Goal: Task Accomplishment & Management: Complete application form

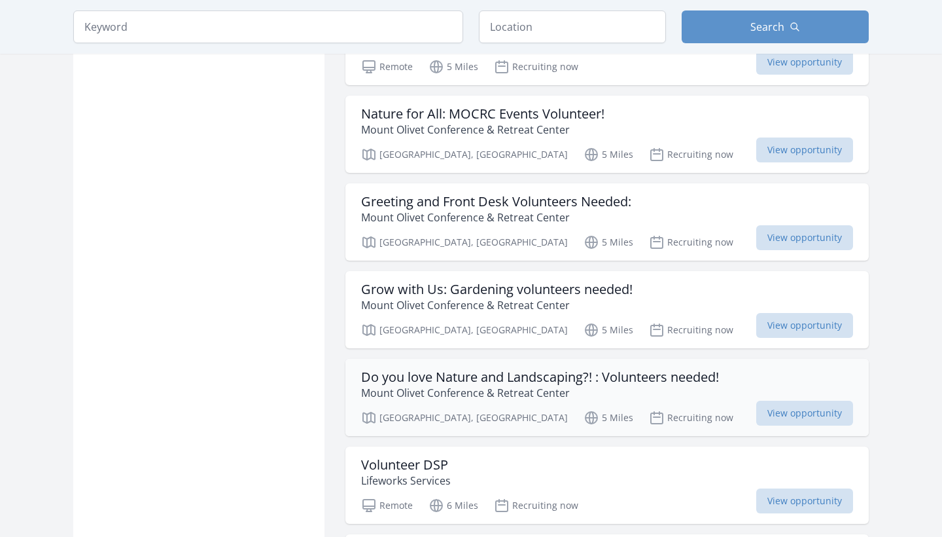
scroll to position [831, 0]
click at [414, 456] on h3 "Volunteer DSP" at bounding box center [406, 464] width 90 height 16
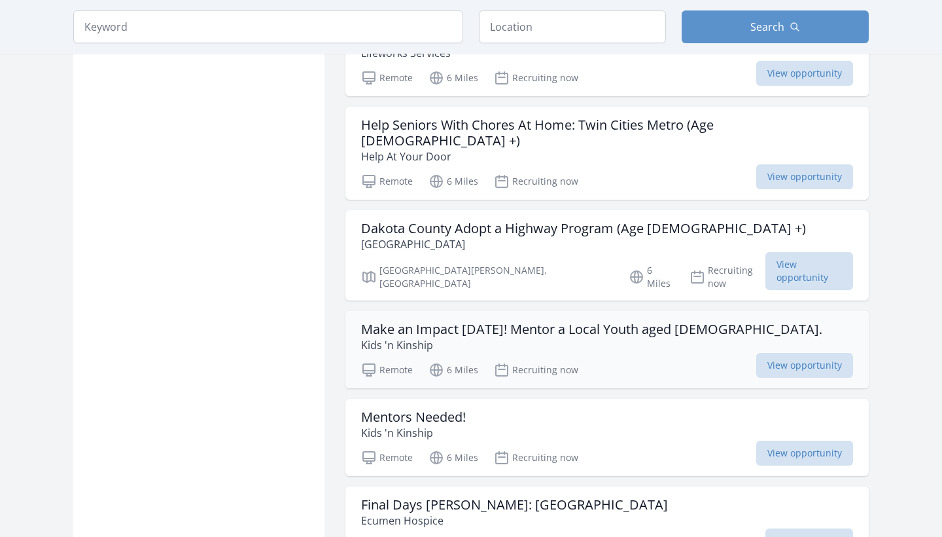
scroll to position [1258, 0]
click at [438, 408] on h3 "Mentors Needed!" at bounding box center [413, 416] width 105 height 16
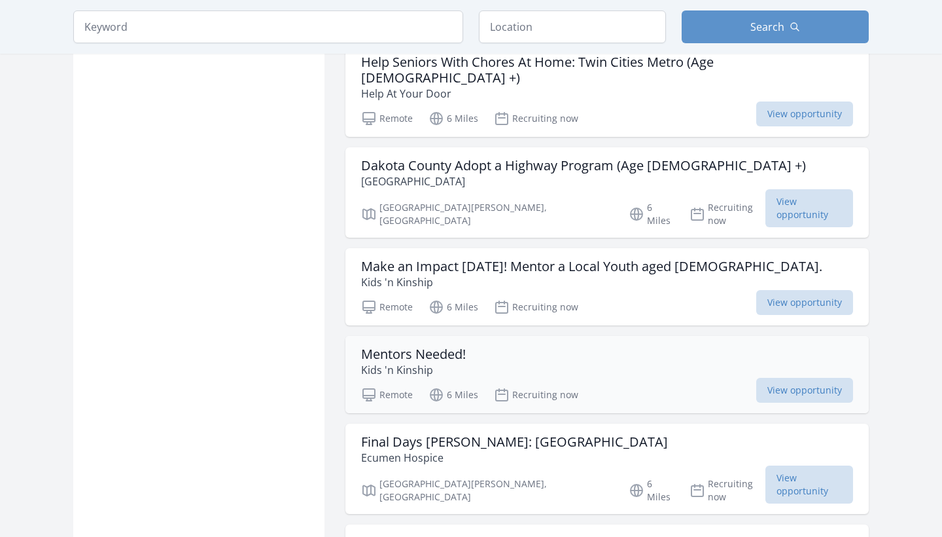
scroll to position [1321, 0]
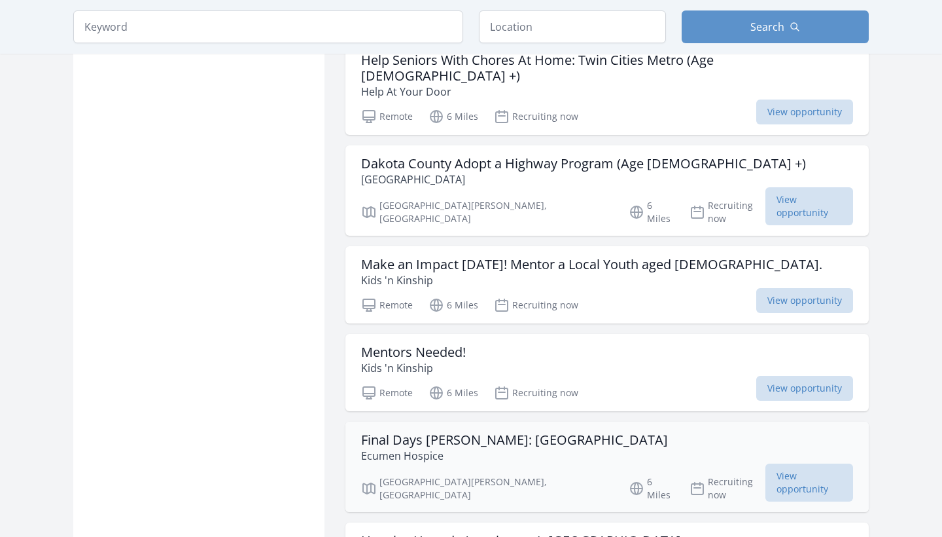
click at [481, 448] on p "Ecumen Hospice" at bounding box center [514, 456] width 307 height 16
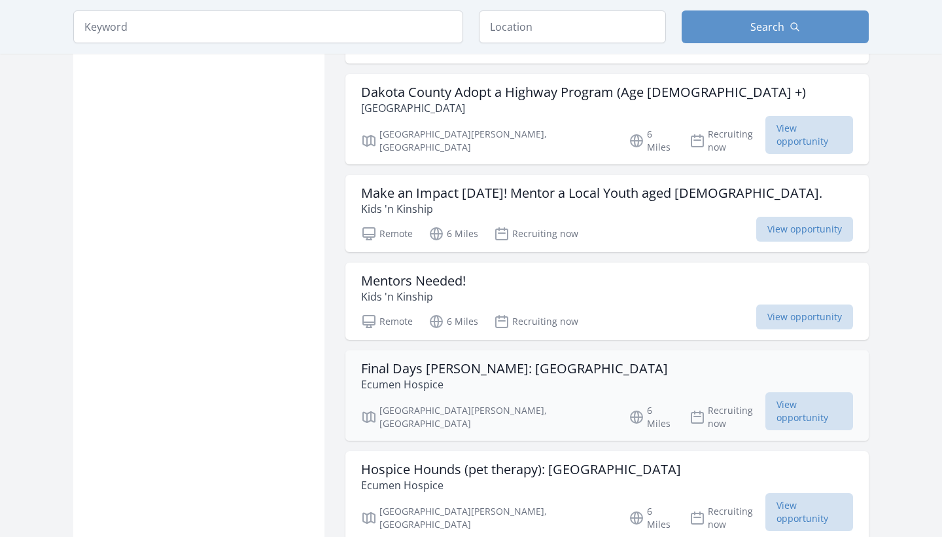
scroll to position [1391, 0]
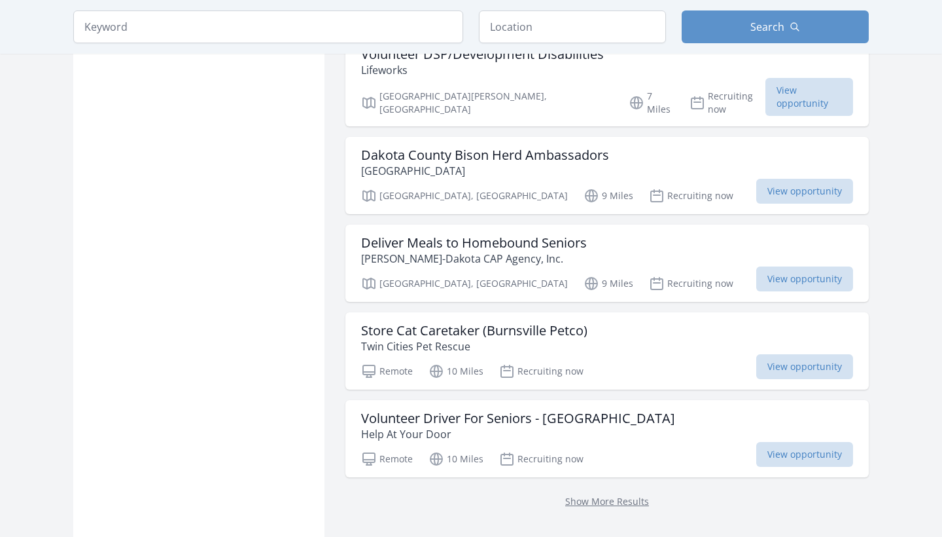
scroll to position [1640, 0]
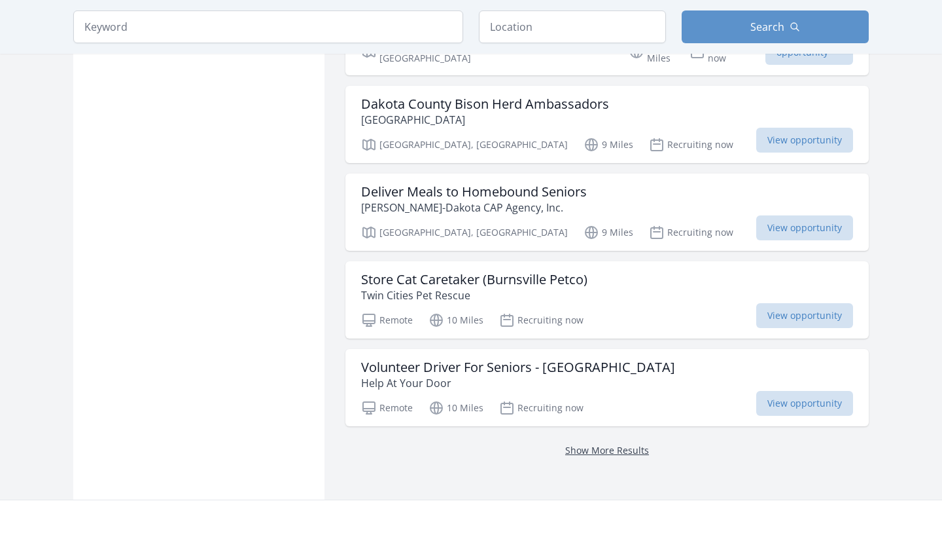
click at [591, 444] on link "Show More Results" at bounding box center [607, 450] width 84 height 12
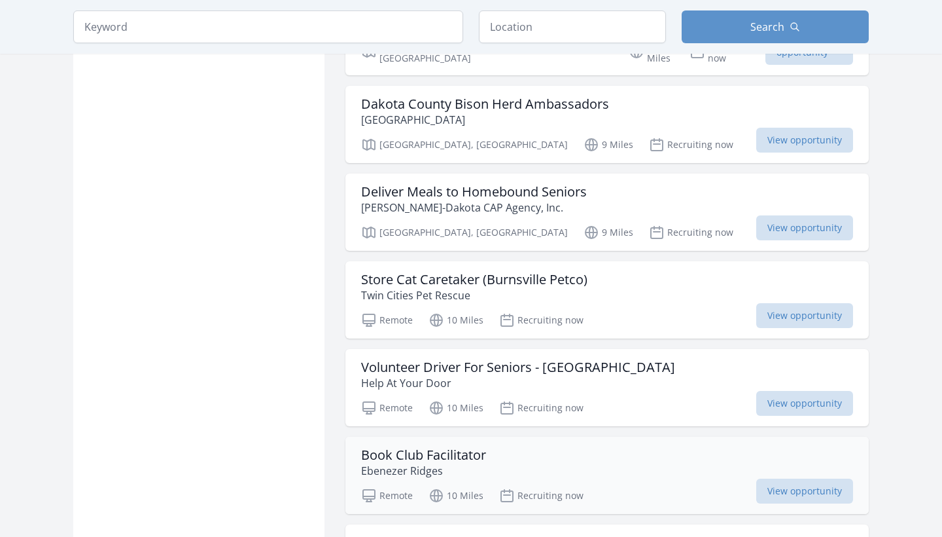
click at [452, 447] on h3 "Book Club Facilitator" at bounding box center [423, 455] width 125 height 16
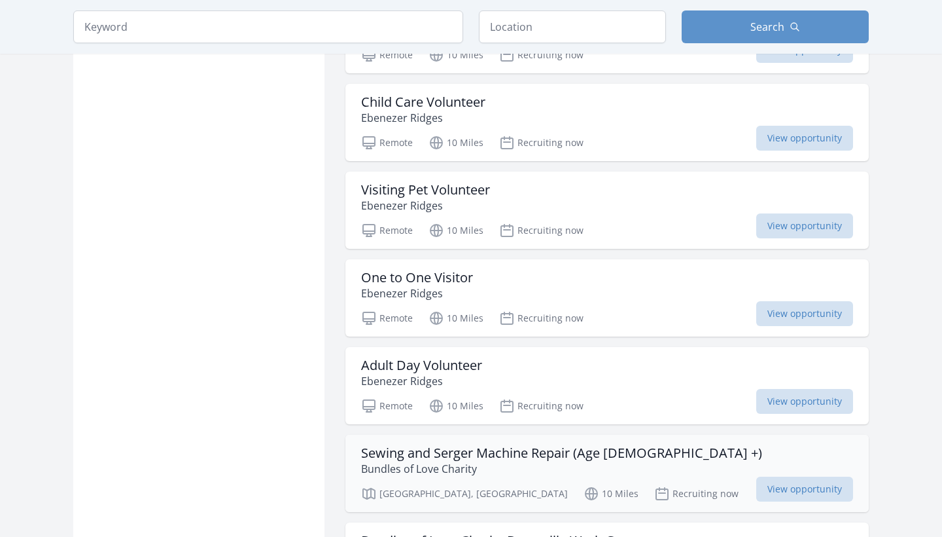
scroll to position [2107, 0]
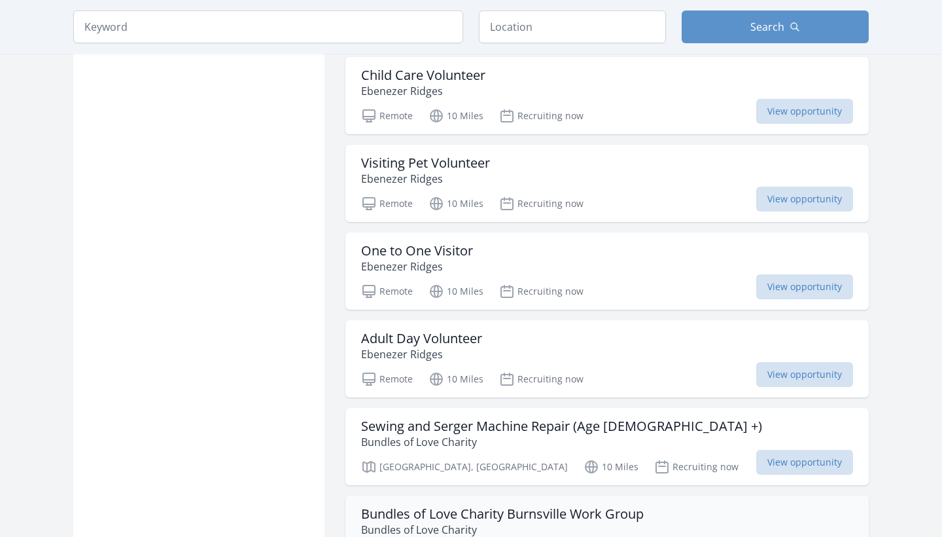
click at [515, 506] on h3 "Bundles of Love Charity Burnsville Work Group" at bounding box center [502, 514] width 283 height 16
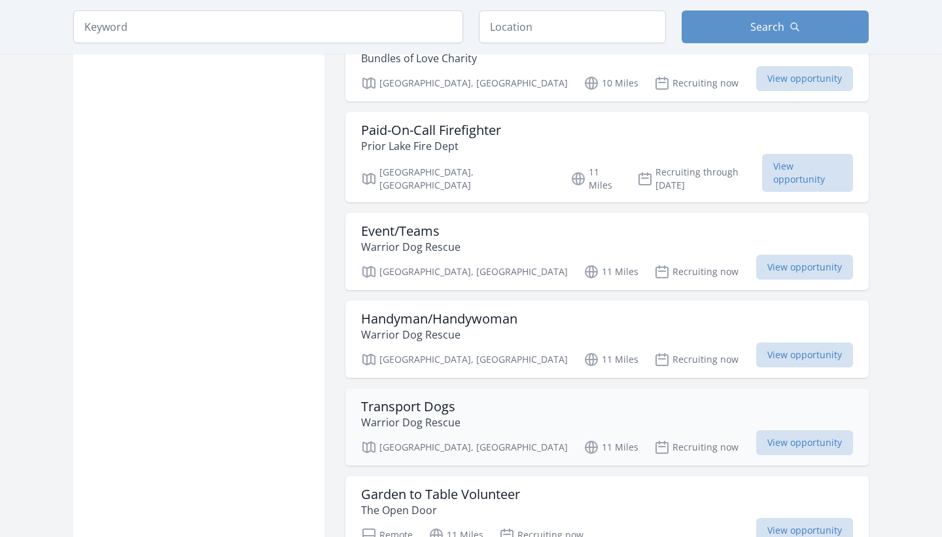
scroll to position [2581, 0]
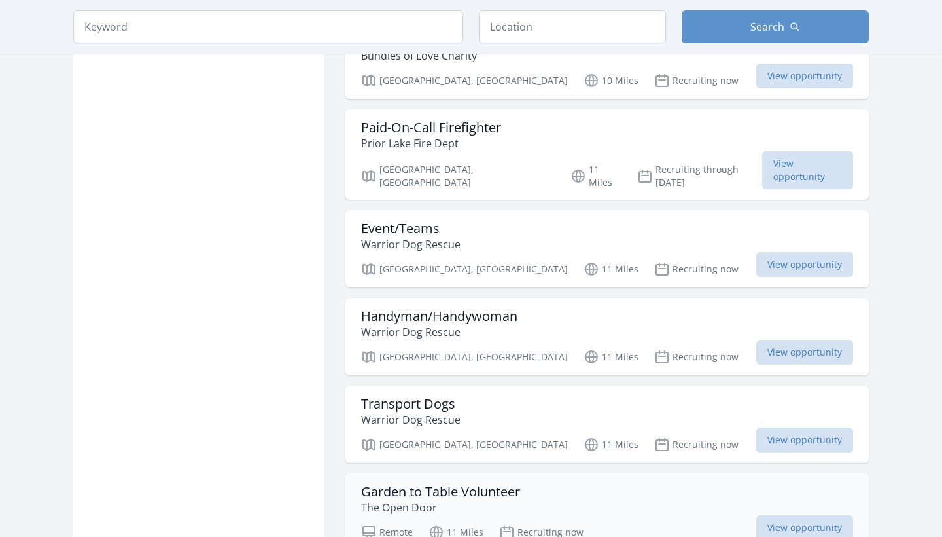
click at [452, 499] on p "The Open Door" at bounding box center [440, 507] width 159 height 16
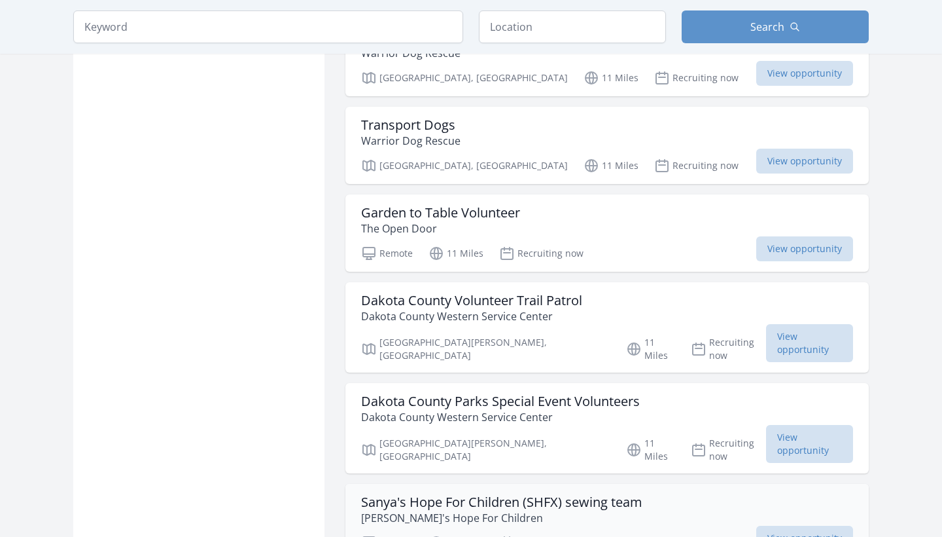
scroll to position [2874, 0]
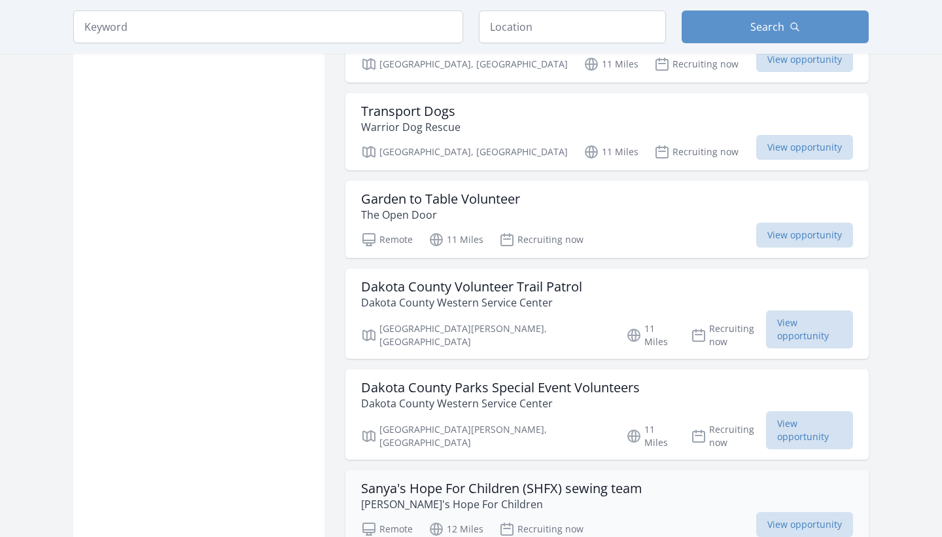
click at [463, 480] on h3 "Sanya's Hope For Children (SHFX) sewing team" at bounding box center [501, 488] width 281 height 16
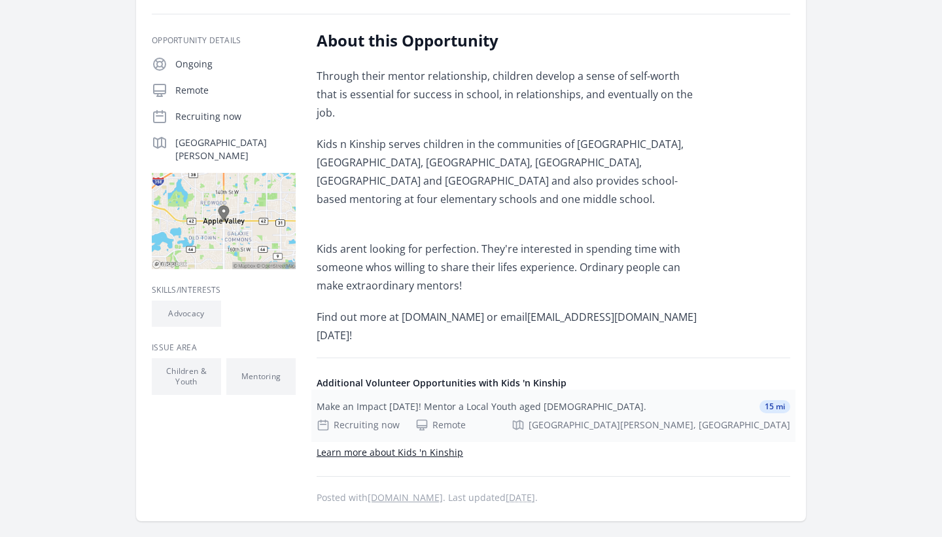
scroll to position [211, 0]
click at [412, 399] on div "Make an Impact Today! Mentor a Local Youth aged 5-16." at bounding box center [482, 405] width 330 height 13
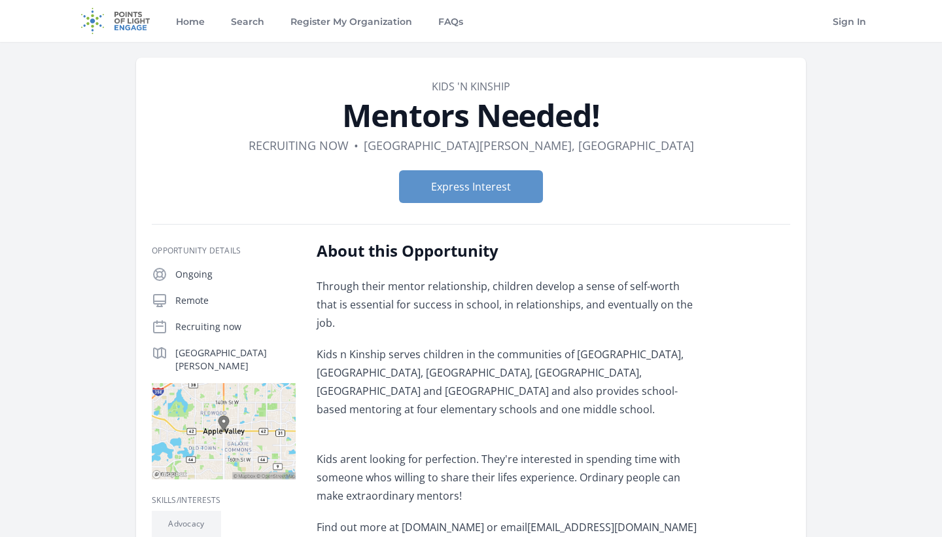
scroll to position [0, 0]
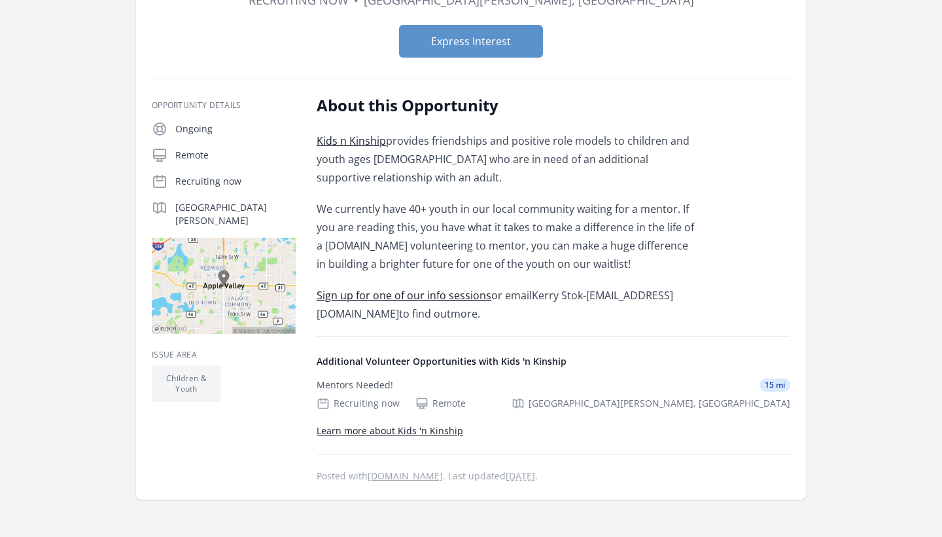
scroll to position [182, 0]
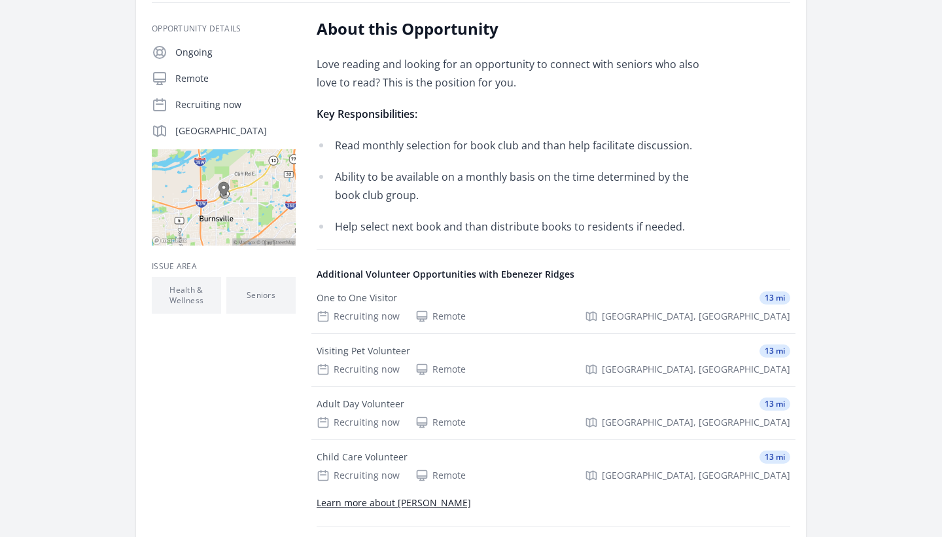
scroll to position [272, 0]
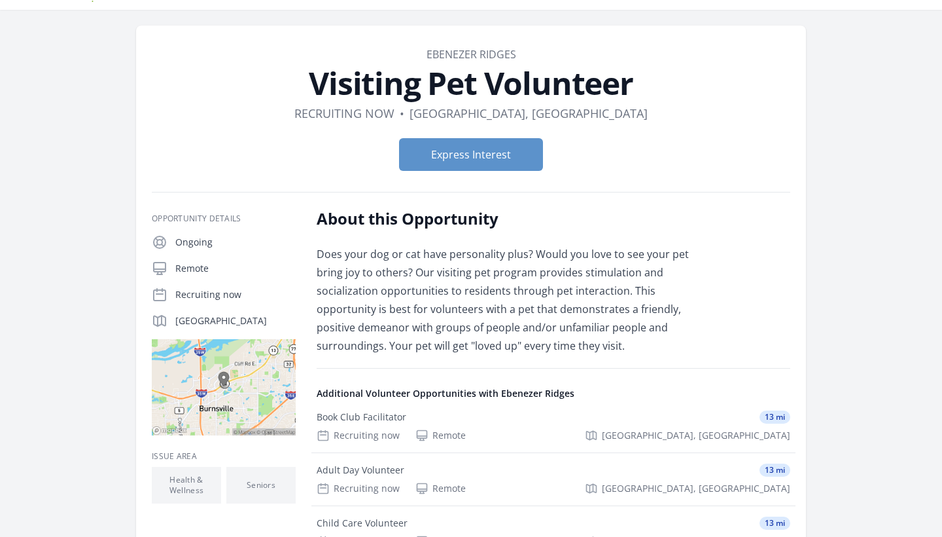
scroll to position [33, 0]
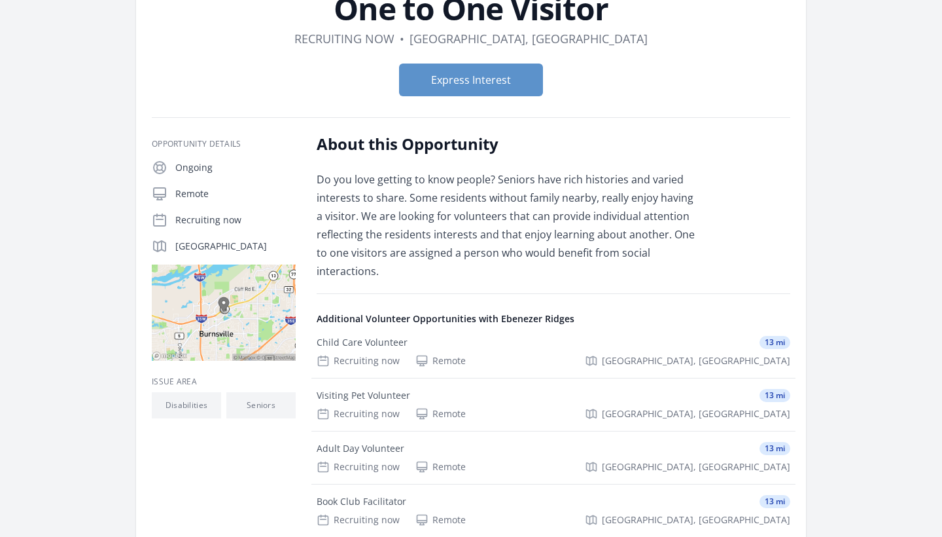
scroll to position [109, 0]
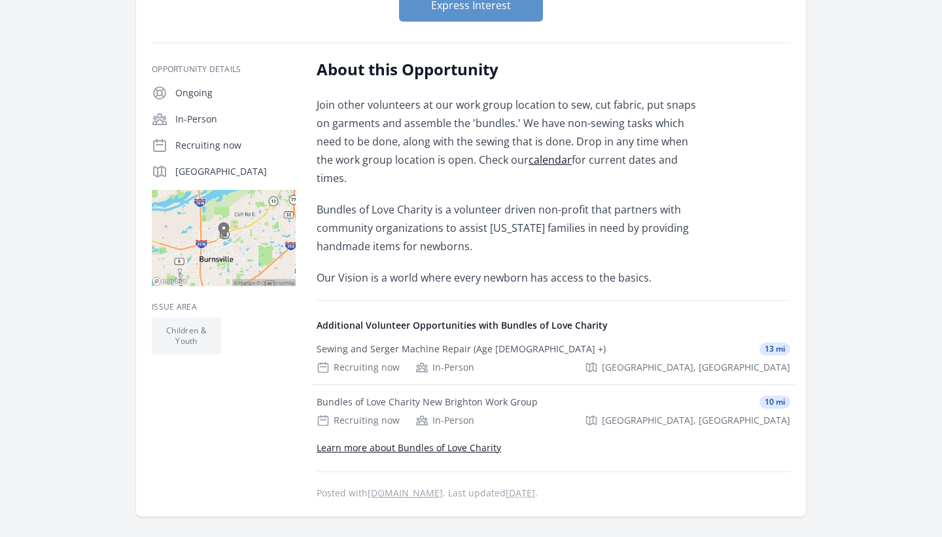
scroll to position [216, 0]
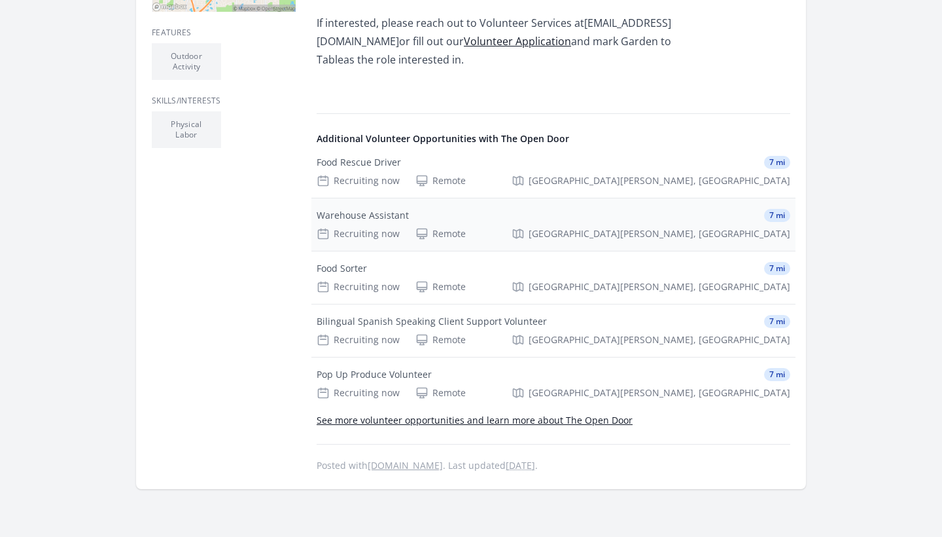
scroll to position [469, 0]
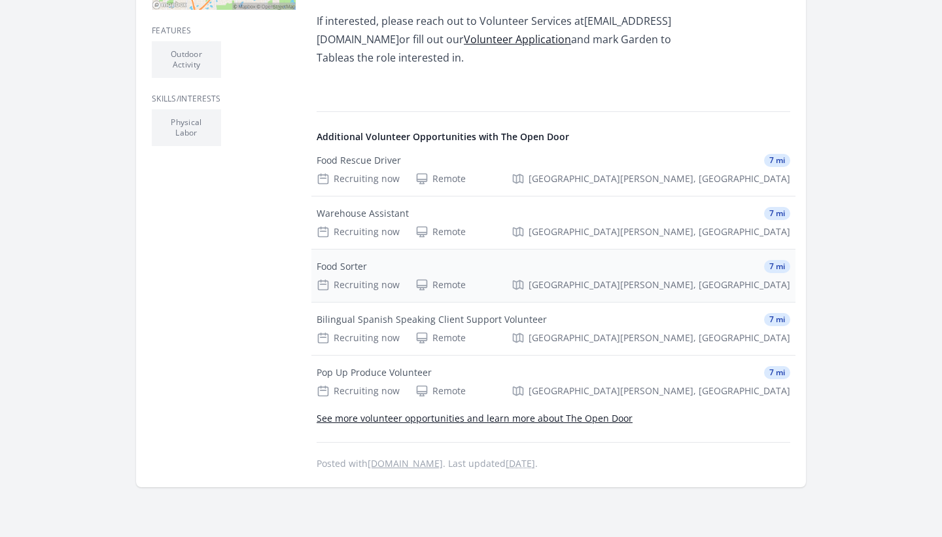
click at [367, 267] on div "Food Sorter 7 mi" at bounding box center [554, 266] width 474 height 13
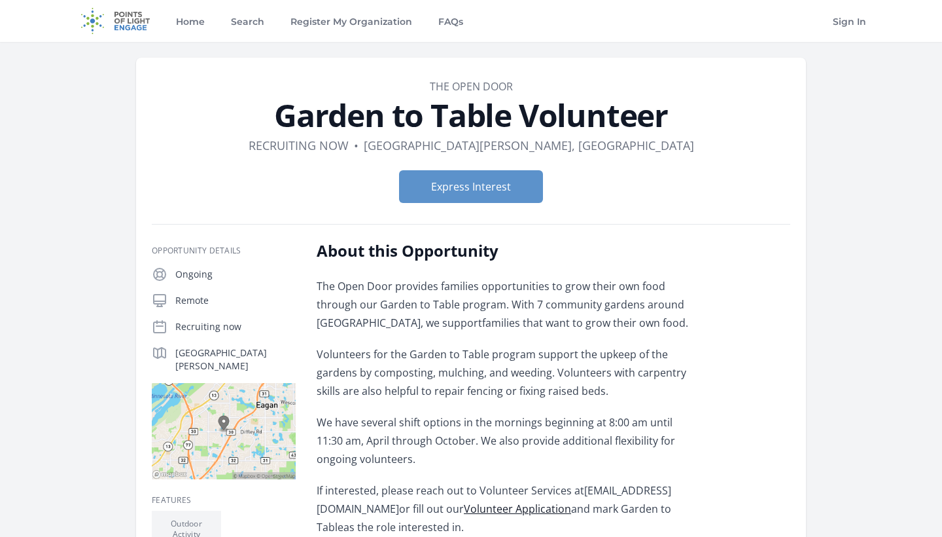
scroll to position [0, 0]
